Goal: Information Seeking & Learning: Check status

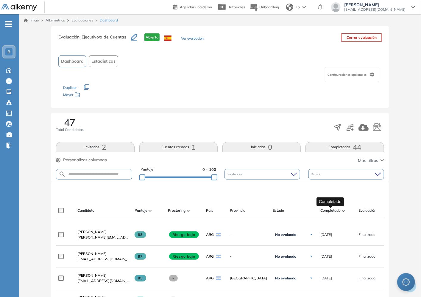
click at [330, 142] on span "Completado" at bounding box center [331, 210] width 20 height 5
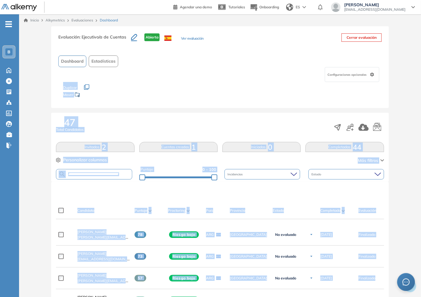
drag, startPoint x: 421, startPoint y: 72, endPoint x: 422, endPoint y: 290, distance: 217.8
click at [331, 142] on html "Perfil Todos los espacios Todos los espacios B Home Home Alkymetrics Alkymetric…" at bounding box center [210, 148] width 421 height 297
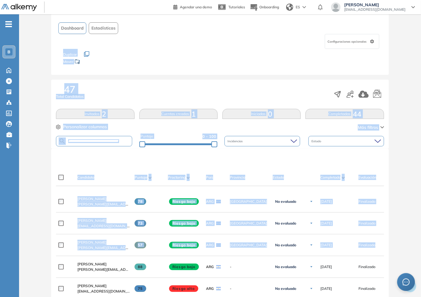
scroll to position [132, 0]
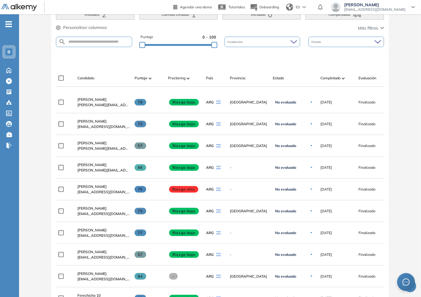
click at [331, 142] on div "Evaluación : Ejecutivo/a de Cuentas Abierta Ver evaluación Cerrar evaluación Da…" at bounding box center [220, 214] width 398 height 641
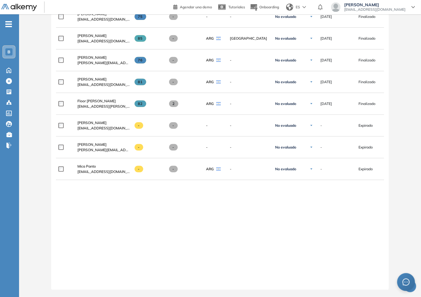
scroll to position [0, 72]
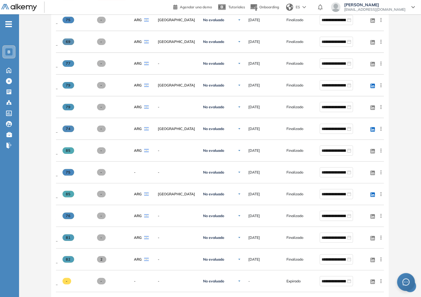
scroll to position [1071, 0]
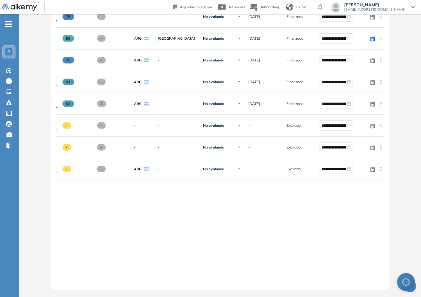
drag, startPoint x: 280, startPoint y: 285, endPoint x: 150, endPoint y: 283, distance: 130.8
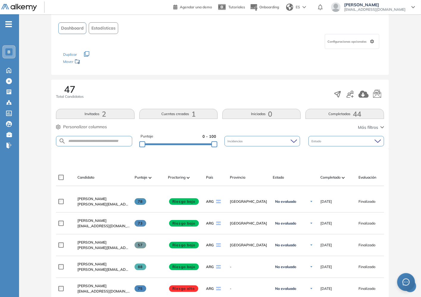
scroll to position [66, 0]
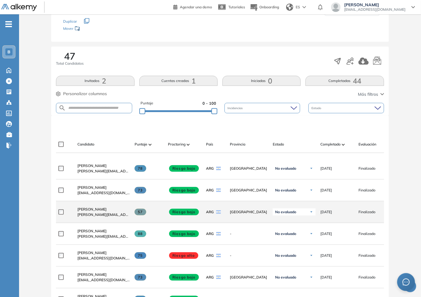
drag, startPoint x: 369, startPoint y: 213, endPoint x: 355, endPoint y: 216, distance: 13.7
click at [331, 142] on span "Finalizado" at bounding box center [367, 211] width 17 height 5
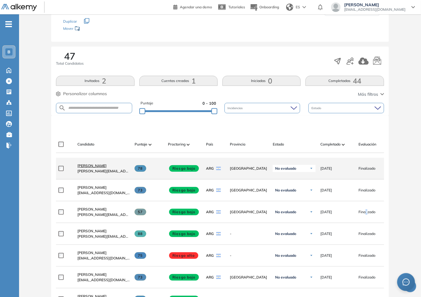
click at [87, 142] on span "[PERSON_NAME]" at bounding box center [91, 165] width 29 height 4
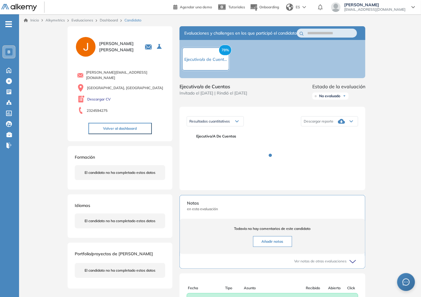
click at [244, 102] on div "Ejecutivo/a de Cuentas Invitado el [DATE] | Rindió el [DATE]" at bounding box center [214, 92] width 68 height 19
drag, startPoint x: 244, startPoint y: 97, endPoint x: 284, endPoint y: 103, distance: 40.0
click at [284, 102] on div "Ejecutivo/a de Cuentas Invitado el [DATE] | Rindió el [DATE] Estado de la evalu…" at bounding box center [273, 92] width 186 height 19
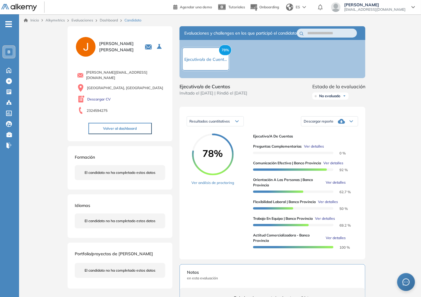
click at [284, 102] on div "Ejecutivo/a de Cuentas Invitado el [DATE] | Rindió el [DATE] Estado de la evalu…" at bounding box center [273, 92] width 186 height 19
click at [204, 142] on link "Ver análisis de proctoring" at bounding box center [213, 182] width 43 height 5
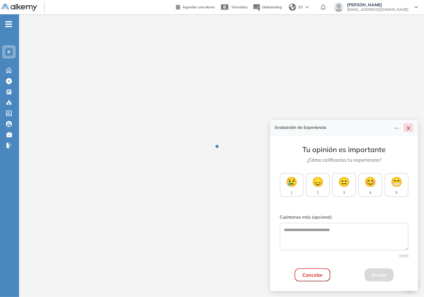
click at [331, 128] on button "button" at bounding box center [408, 127] width 10 height 8
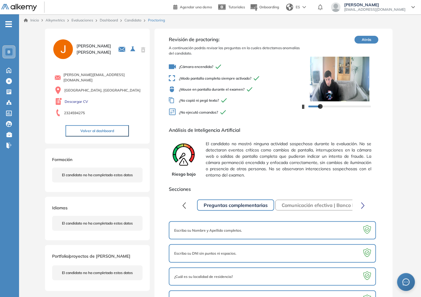
scroll to position [17, 0]
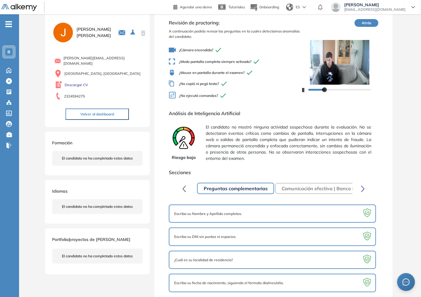
click at [331, 142] on icon "button" at bounding box center [363, 188] width 4 height 7
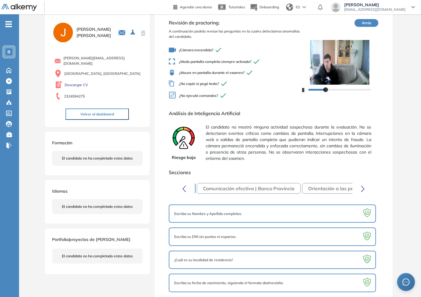
click at [331, 142] on icon "button" at bounding box center [363, 188] width 4 height 7
click at [238, 142] on button "Orientación a las personas | Banco Provincia" at bounding box center [281, 188] width 114 height 11
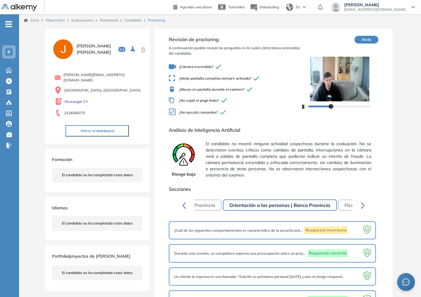
scroll to position [39, 0]
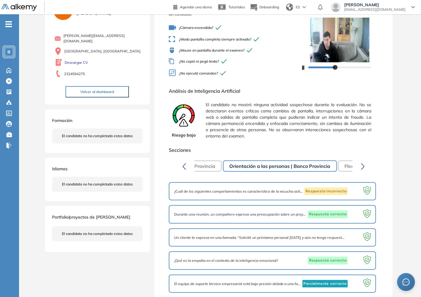
click at [210, 142] on button "Comunicación efectiva | Banco Provincia" at bounding box center [170, 166] width 104 height 11
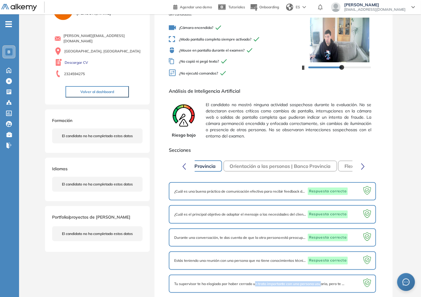
drag, startPoint x: 257, startPoint y: 282, endPoint x: 324, endPoint y: 278, distance: 66.6
click at [324, 142] on div "Tu supervisor te ha elogiado por haber cerrado un trato importante con una pers…" at bounding box center [272, 284] width 197 height 8
click at [331, 142] on div at bounding box center [356, 284] width 16 height 8
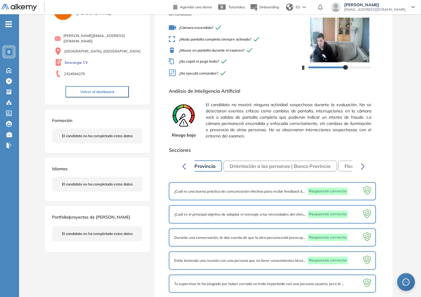
scroll to position [0, 0]
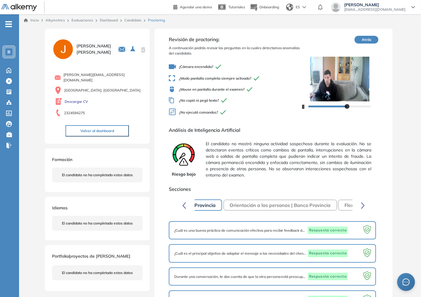
click at [331, 142] on icon "button" at bounding box center [363, 205] width 4 height 7
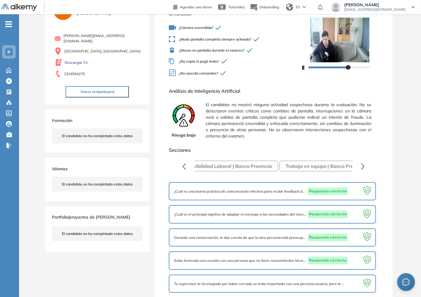
click at [324, 142] on button "Trabajo en equipo | Banco Provincia" at bounding box center [327, 166] width 94 height 11
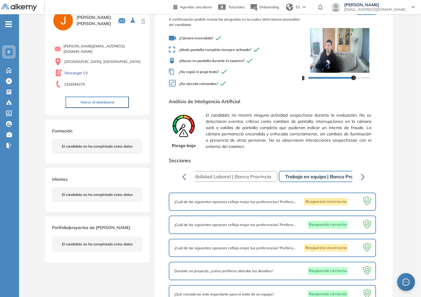
scroll to position [0, 0]
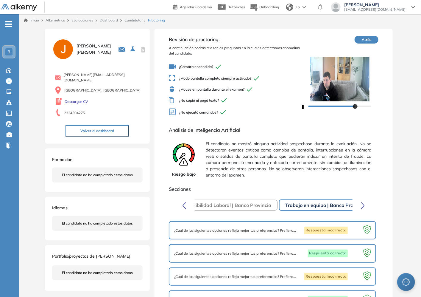
click at [331, 39] on button "Atrás" at bounding box center [367, 40] width 24 height 8
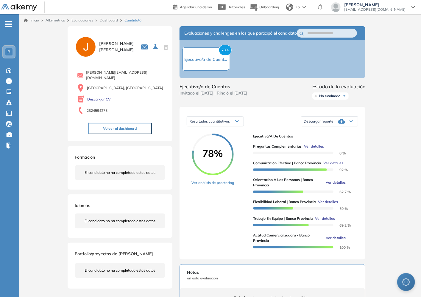
click at [331, 142] on span "Ver detalles" at bounding box center [334, 162] width 20 height 5
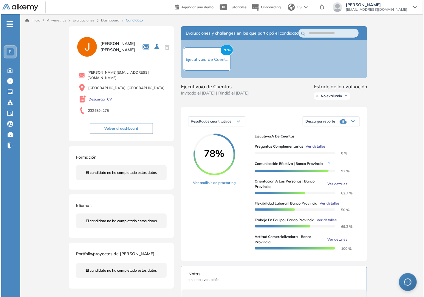
scroll to position [99, 0]
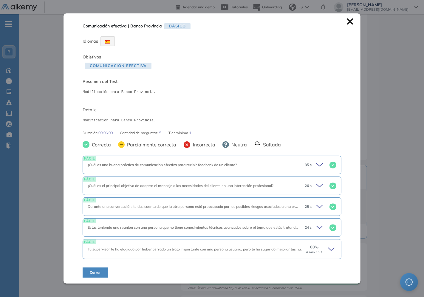
click at [331, 142] on icon at bounding box center [332, 249] width 8 height 8
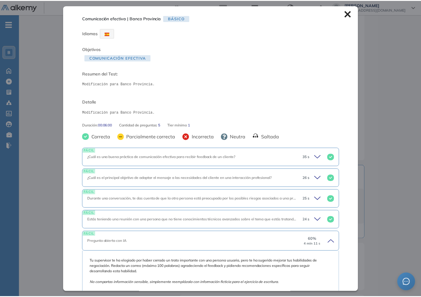
scroll to position [126, 0]
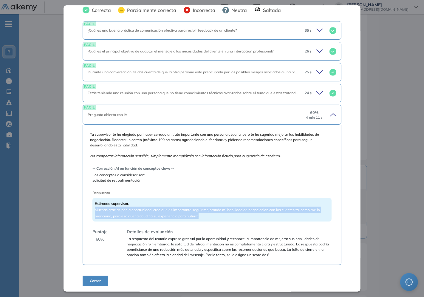
drag, startPoint x: 91, startPoint y: 210, endPoint x: 256, endPoint y: 215, distance: 164.6
click at [256, 142] on div "Tu supervisor te ha elogiado por haber cerrado un trato importante con una pers…" at bounding box center [211, 195] width 243 height 126
click at [256, 142] on div "Estimado supervisor, [PERSON_NAME] gracias por la oportunidad, creo que es impo…" at bounding box center [211, 210] width 239 height 24
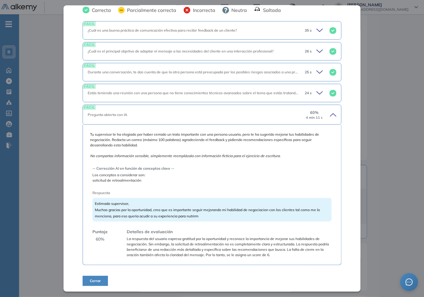
click at [256, 142] on div "Estimado supervisor, [PERSON_NAME] gracias por la oportunidad, creo que es impo…" at bounding box center [211, 210] width 239 height 24
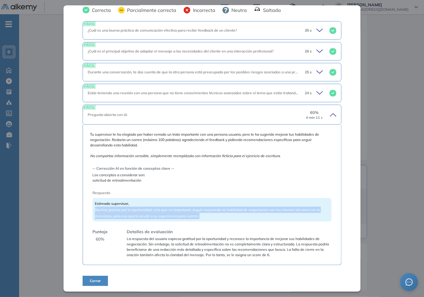
click at [256, 142] on div "Estimado supervisor, [PERSON_NAME] gracias por la oportunidad, creo que es impo…" at bounding box center [211, 210] width 239 height 24
click at [255, 142] on span "Estimado supervisor, [PERSON_NAME] gracias por la oportunidad, creo que es impo…" at bounding box center [207, 209] width 225 height 17
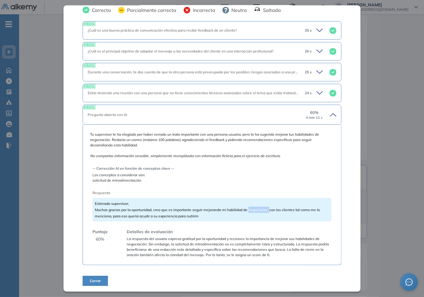
click at [255, 142] on span "Estimado supervisor, [PERSON_NAME] gracias por la oportunidad, creo que es impo…" at bounding box center [207, 209] width 225 height 17
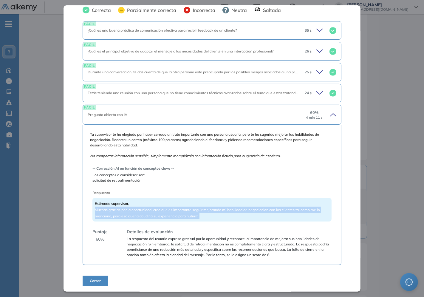
click at [255, 142] on span "Estimado supervisor, [PERSON_NAME] gracias por la oportunidad, creo que es impo…" at bounding box center [207, 209] width 225 height 17
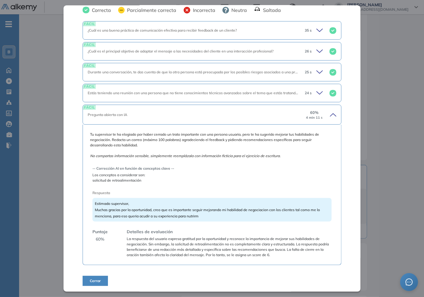
click at [248, 142] on span "La respuesta del usuario expresa gratitud por la oportunidad y reconoce la impo…" at bounding box center [229, 246] width 204 height 21
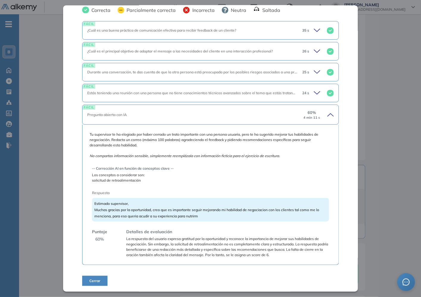
click at [331, 142] on div "Inicio Alkymetrics Evaluaciones Dashboard Candidato Comunicación efectiva | Ban…" at bounding box center [220, 124] width 402 height 418
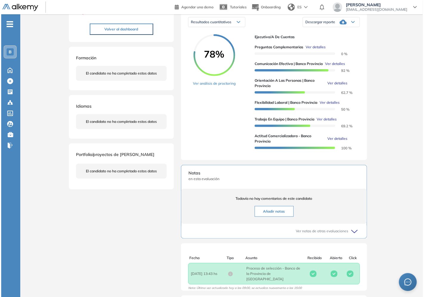
scroll to position [22, 0]
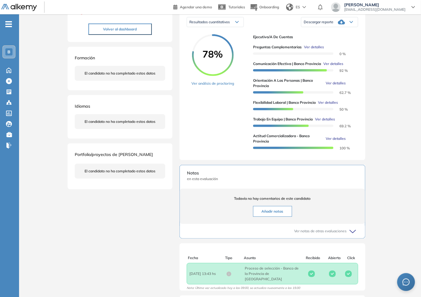
click at [331, 86] on span "Ver detalles" at bounding box center [336, 82] width 20 height 5
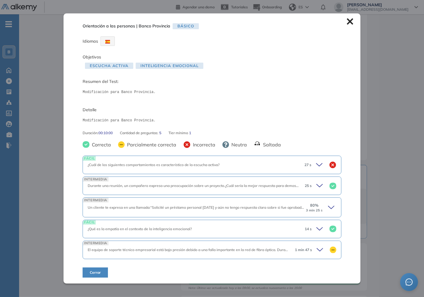
scroll to position [0, 0]
click at [324, 142] on div "80 % 3 min 25 s" at bounding box center [320, 207] width 31 height 10
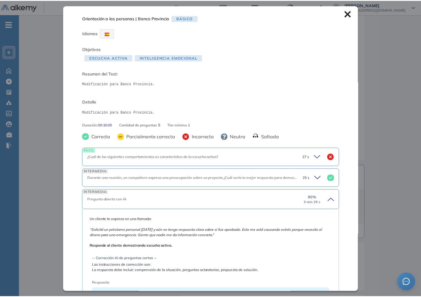
scroll to position [126, 0]
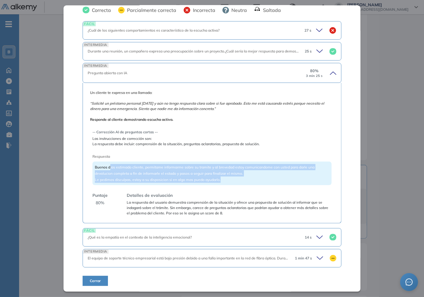
drag, startPoint x: 111, startPoint y: 169, endPoint x: 244, endPoint y: 178, distance: 133.8
click at [244, 142] on div "Buenos dias estimado cliente, permitame informarme sobre su tramite y al breved…" at bounding box center [211, 174] width 239 height 24
click at [243, 142] on div "Buenos dias estimado cliente, permitame informarme sobre su tramite y al breved…" at bounding box center [211, 174] width 239 height 24
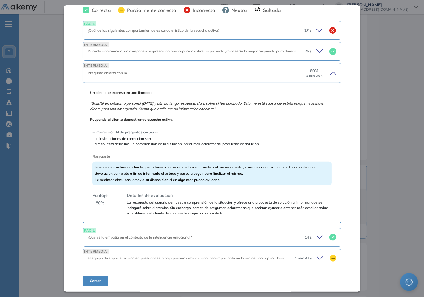
click at [243, 142] on div "Buenos dias estimado cliente, permitame informarme sobre su tramite y al breved…" at bounding box center [211, 174] width 239 height 24
click at [242, 142] on div "Buenos dias estimado cliente, permitame informarme sobre su tramite y al breved…" at bounding box center [211, 174] width 239 height 24
click at [212, 142] on div "Buenos dias estimado cliente, permitame informarme sobre su tramite y al breved…" at bounding box center [211, 174] width 239 height 24
drag, startPoint x: 255, startPoint y: 170, endPoint x: 255, endPoint y: 164, distance: 6.6
click at [255, 142] on div "Buenos dias estimado cliente, permitame informarme sobre su tramite y al breved…" at bounding box center [211, 174] width 239 height 24
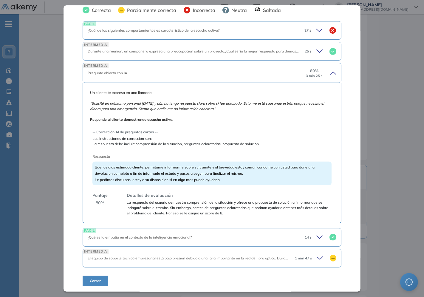
click at [253, 142] on span "Buenos dias estimado cliente, permitame informarme sobre su tramite y al breved…" at bounding box center [205, 173] width 220 height 17
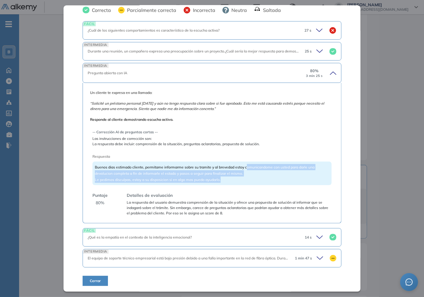
drag, startPoint x: 251, startPoint y: 167, endPoint x: 257, endPoint y: 177, distance: 11.7
click at [257, 142] on div "Buenos dias estimado cliente, permitame informarme sobre su tramite y al breved…" at bounding box center [211, 174] width 239 height 24
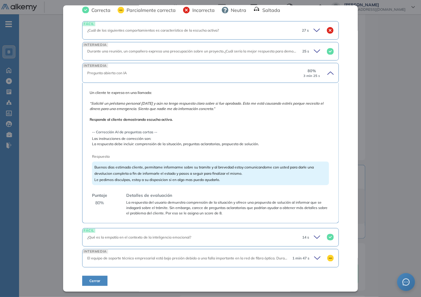
click at [331, 142] on div "Orientación a las personas | Banco Provincia Básico Idiomas Objetivos Escucha a…" at bounding box center [220, 123] width 310 height 392
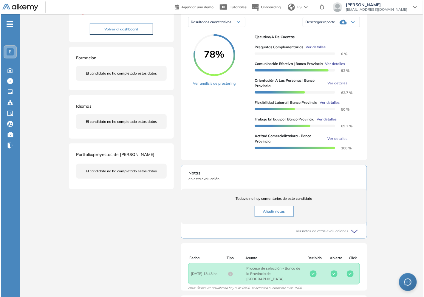
scroll to position [22, 0]
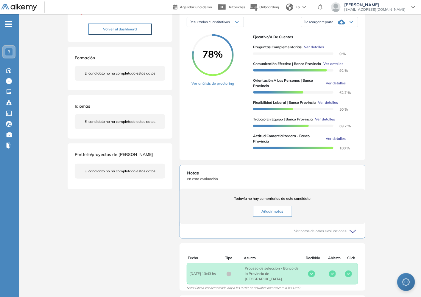
click at [331, 141] on span "Ver detalles" at bounding box center [336, 138] width 20 height 5
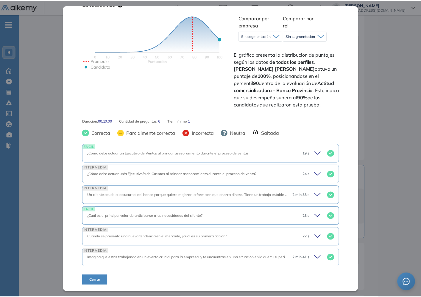
scroll to position [122, 0]
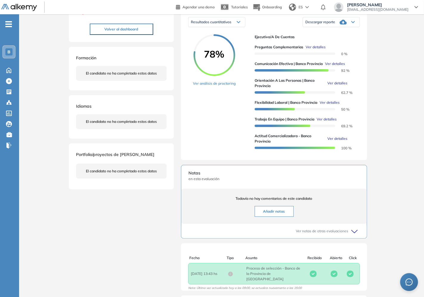
click at [331, 142] on div "Inicio Alkymetrics Evaluaciones Dashboard Candidato Actitud comercializadora - …" at bounding box center [221, 124] width 405 height 418
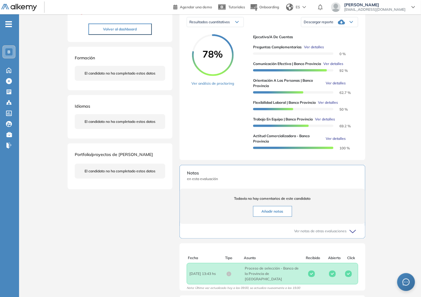
scroll to position [0, 0]
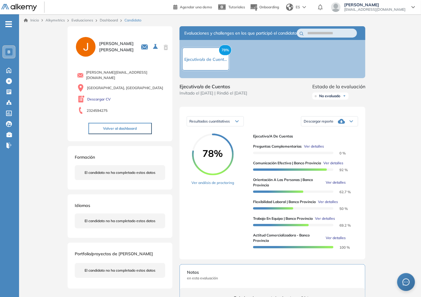
click at [109, 20] on link "Dashboard" at bounding box center [109, 20] width 18 height 4
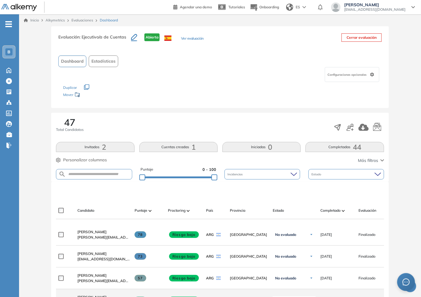
scroll to position [99, 0]
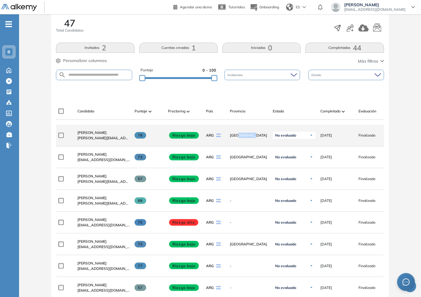
drag, startPoint x: 240, startPoint y: 137, endPoint x: 254, endPoint y: 146, distance: 17.3
click at [254, 137] on span "[GEOGRAPHIC_DATA]" at bounding box center [249, 135] width 38 height 5
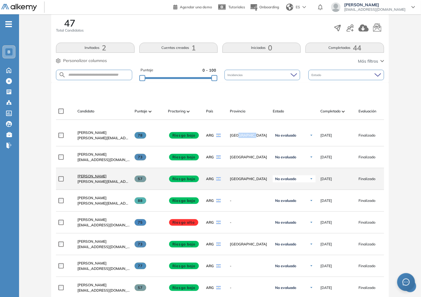
click at [91, 142] on span "[PERSON_NAME]" at bounding box center [91, 176] width 29 height 4
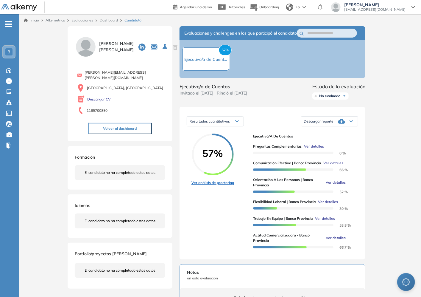
click at [221, 142] on link "Ver análisis de proctoring" at bounding box center [213, 182] width 43 height 5
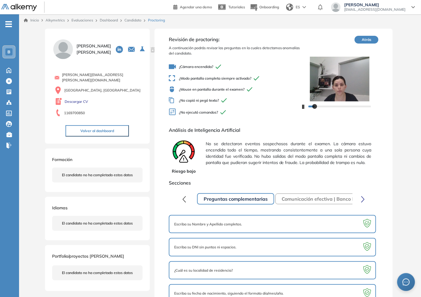
click at [317, 89] on img at bounding box center [339, 79] width 77 height 45
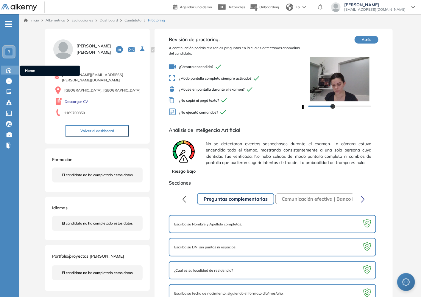
click at [11, 66] on icon at bounding box center [9, 69] width 10 height 7
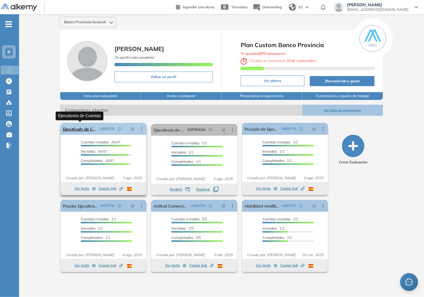
click at [80, 130] on link "Ejecutivo/a de Cuentas" at bounding box center [80, 129] width 35 height 12
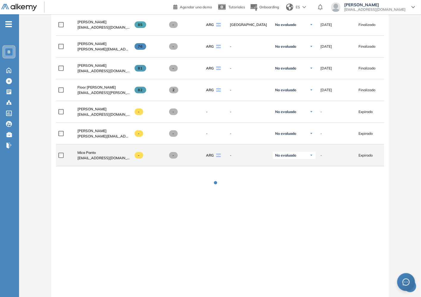
scroll to position [1113, 0]
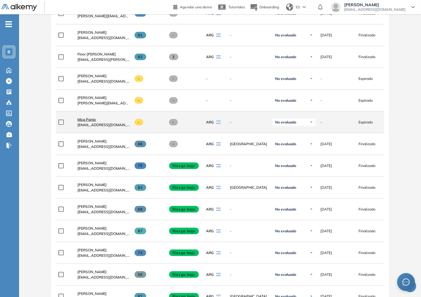
click at [94, 121] on span "Mica Panto" at bounding box center [86, 119] width 18 height 4
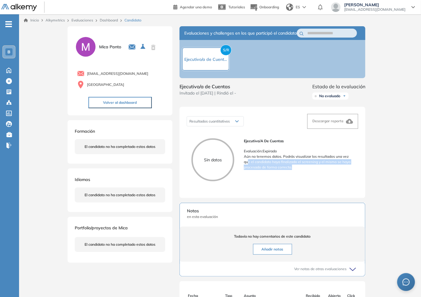
drag, startPoint x: 249, startPoint y: 167, endPoint x: 349, endPoint y: 173, distance: 100.0
click at [331, 142] on p "Aún no tenemos datos. Podrás visualizar los resultados una vez que el candidato…" at bounding box center [299, 162] width 110 height 16
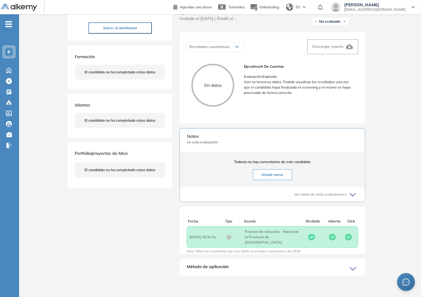
drag, startPoint x: 189, startPoint y: 237, endPoint x: 211, endPoint y: 246, distance: 23.5
click at [211, 142] on div "Fecha : [DATE] 16:31 hs Asunto : Proceso de selección - Banco de la Provincia d…" at bounding box center [273, 236] width 172 height 21
click at [210, 142] on div "Fecha : [DATE] 16:31 hs Asunto : Proceso de selección - Banco de la Provincia d…" at bounding box center [273, 236] width 172 height 21
drag, startPoint x: 209, startPoint y: 245, endPoint x: 207, endPoint y: 236, distance: 9.8
click at [207, 142] on div "Fecha : [DATE] 16:31 hs Asunto : Proceso de selección - Banco de la Provincia d…" at bounding box center [273, 236] width 172 height 21
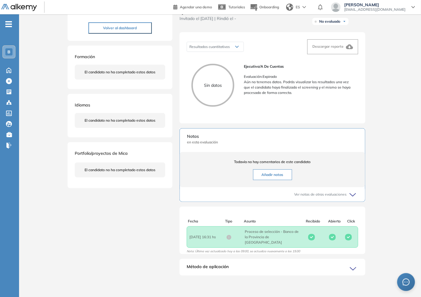
click at [209, 142] on span "Fecha : [DATE] 16:31 hs" at bounding box center [208, 236] width 37 height 5
drag, startPoint x: 200, startPoint y: 234, endPoint x: 282, endPoint y: 263, distance: 87.3
click at [291, 142] on div "Fecha : [DATE] 16:31 hs Asunto : Proceso de selección - Banco de la Provincia d…" at bounding box center [273, 236] width 172 height 21
click at [285, 142] on div "Método de aplicación" at bounding box center [273, 269] width 186 height 12
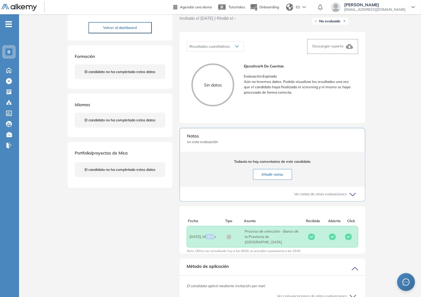
drag, startPoint x: 207, startPoint y: 236, endPoint x: 218, endPoint y: 237, distance: 10.8
click at [218, 142] on span "Fecha : [DATE] 16:31 hs" at bounding box center [208, 236] width 37 height 5
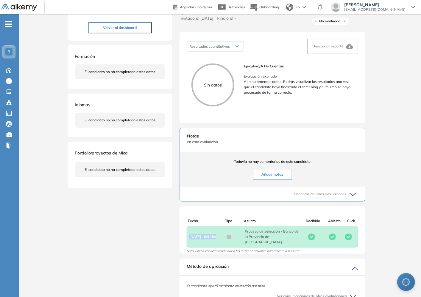
click at [218, 142] on span "Fecha : [DATE] 16:31 hs" at bounding box center [208, 236] width 37 height 5
click at [287, 142] on span "Asunto : Proceso de selección - Banco de la Provincia de [GEOGRAPHIC_DATA]" at bounding box center [272, 237] width 55 height 16
click at [285, 142] on span "Asunto : Proceso de selección - Banco de la Provincia de [GEOGRAPHIC_DATA]" at bounding box center [272, 237] width 55 height 16
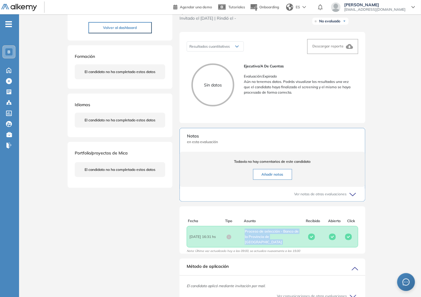
click at [285, 142] on span "Asunto : Proceso de selección - Banco de la Provincia de [GEOGRAPHIC_DATA]" at bounding box center [272, 237] width 55 height 16
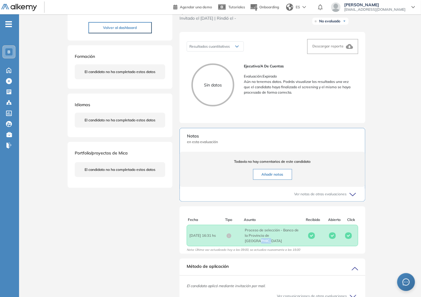
scroll to position [110, 0]
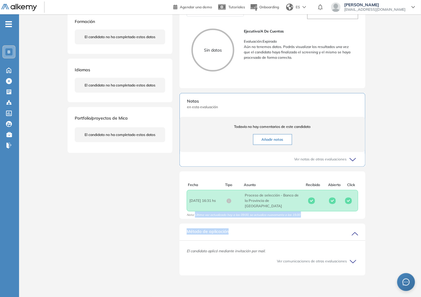
drag, startPoint x: 195, startPoint y: 215, endPoint x: 263, endPoint y: 212, distance: 68.0
click at [331, 142] on div "Evaluaciones y challenges en los que participó el candidato S/R Ejecutivo/a de …" at bounding box center [273, 100] width 200 height 366
click at [256, 142] on div "Fecha Tipo Asunto Recibido Abierto Click Fecha : [DATE] 16:31 hs Asunto : Proce…" at bounding box center [273, 199] width 186 height 35
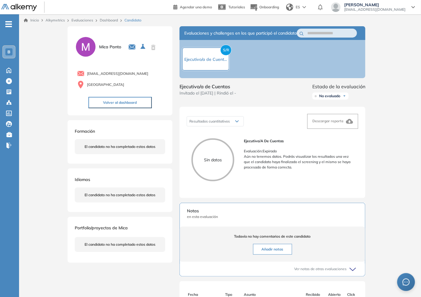
click at [106, 18] on link "Dashboard" at bounding box center [109, 20] width 18 height 4
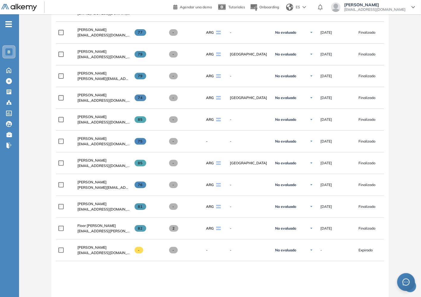
scroll to position [1027, 0]
